Goal: Information Seeking & Learning: Find specific fact

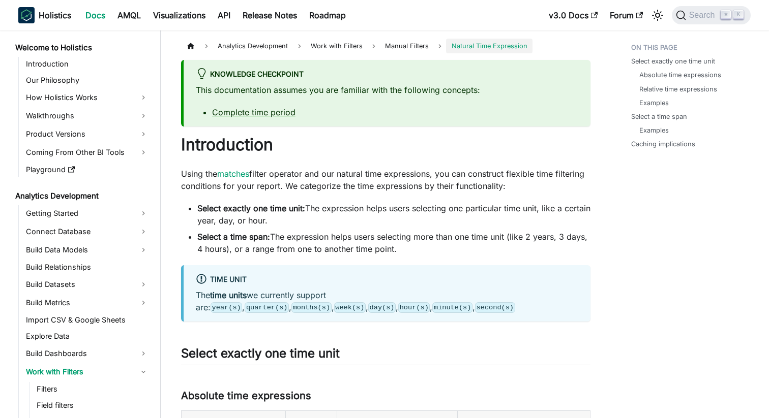
scroll to position [171, 0]
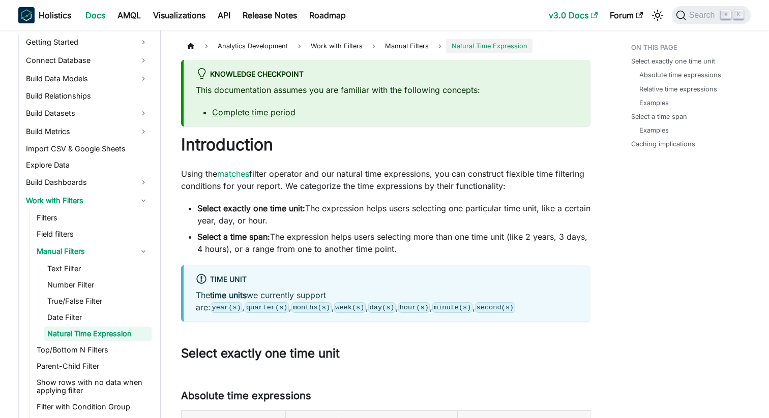
click at [584, 11] on link "v3.0 Docs" at bounding box center [572, 15] width 61 height 16
click at [677, 16] on icon "Search (Command+K)" at bounding box center [680, 15] width 9 height 9
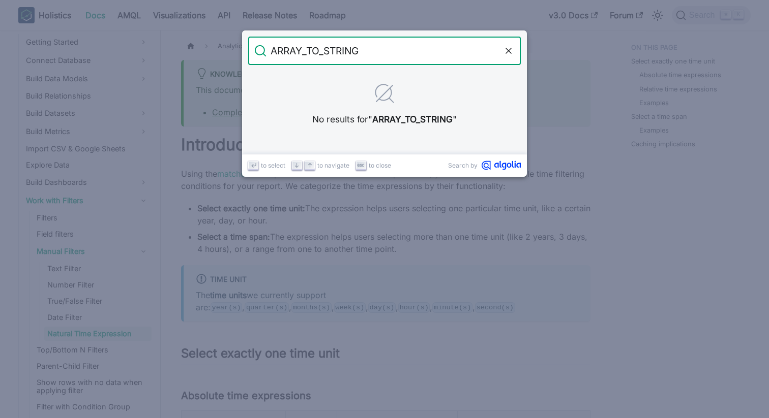
click at [308, 50] on input "ARRAY_TO_STRING" at bounding box center [384, 51] width 236 height 28
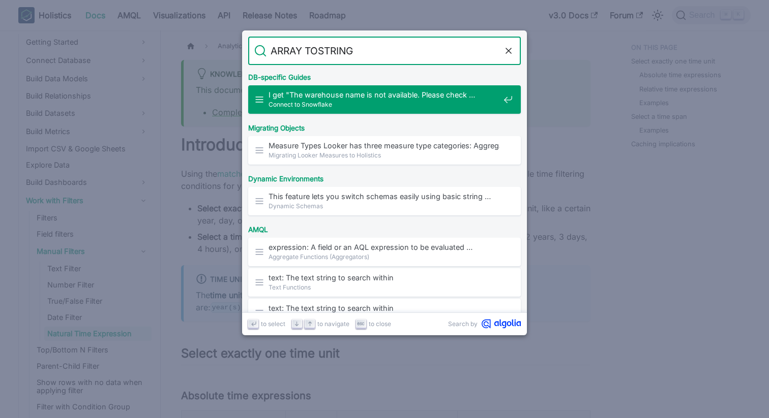
type input "ARRAY TO STRING"
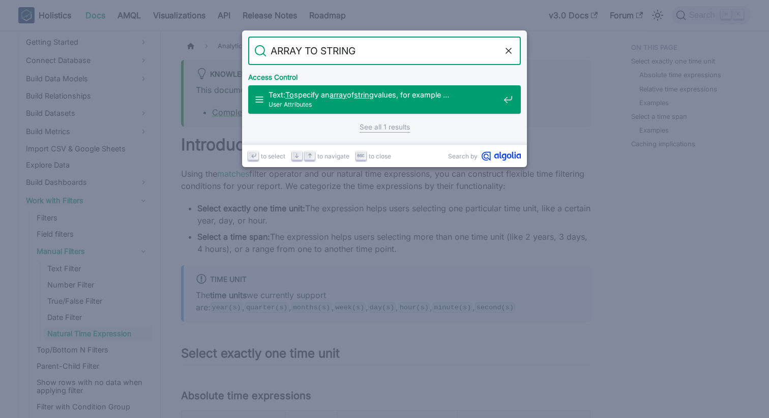
click at [375, 103] on span "User Attributes" at bounding box center [383, 105] width 231 height 10
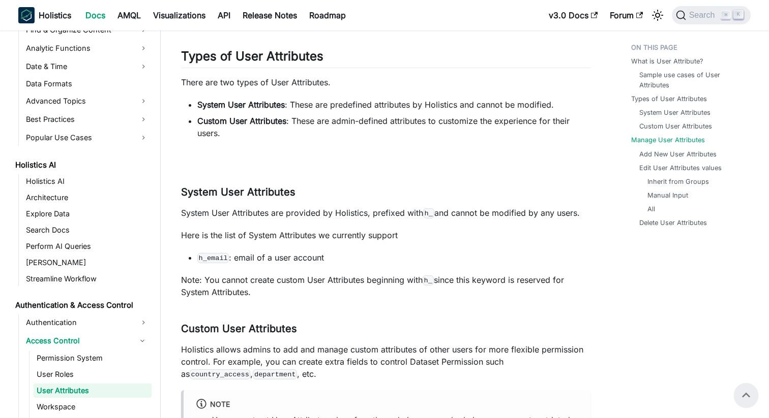
scroll to position [1075, 0]
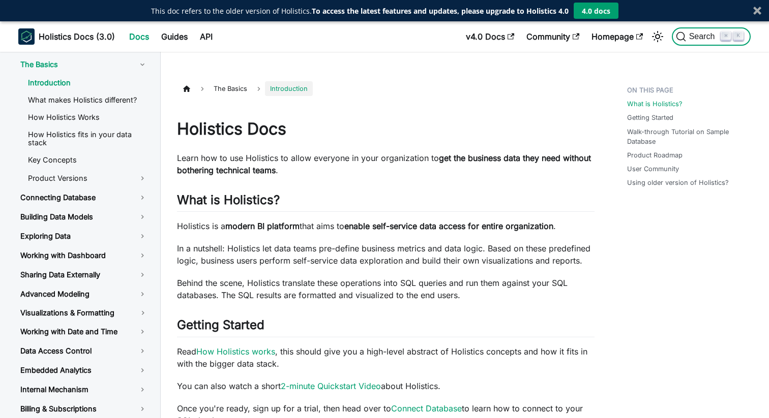
click at [692, 36] on span "Search" at bounding box center [703, 36] width 35 height 9
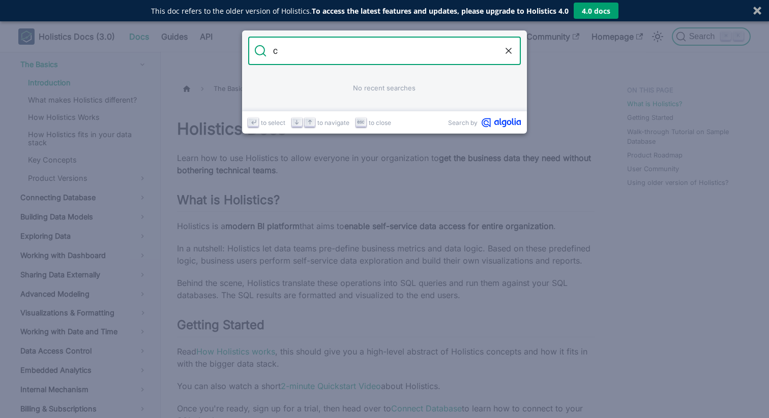
type input "か"
type input "d"
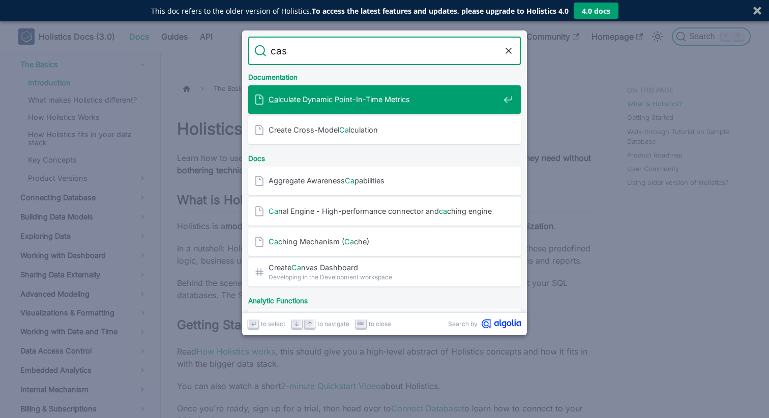
type input "cast"
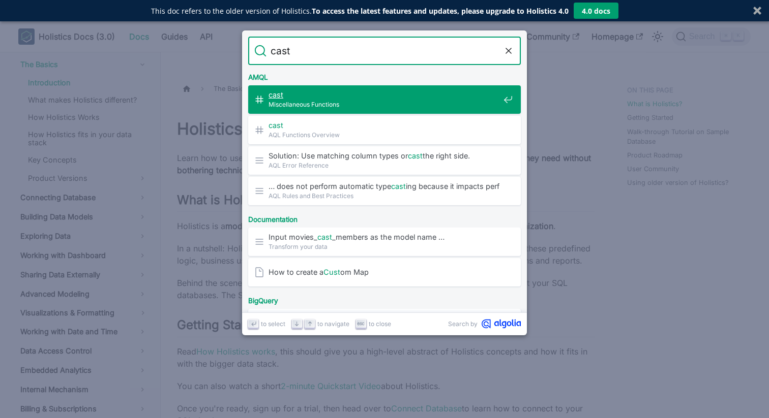
click at [401, 100] on span "Miscellaneous Functions" at bounding box center [383, 105] width 231 height 10
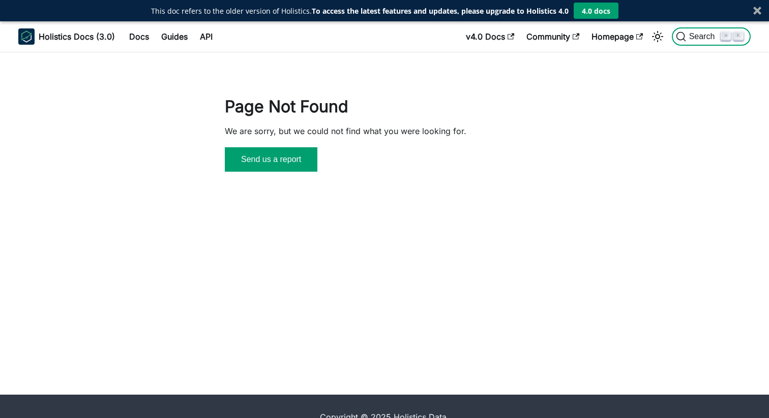
click at [684, 36] on icon "Search" at bounding box center [680, 37] width 9 height 9
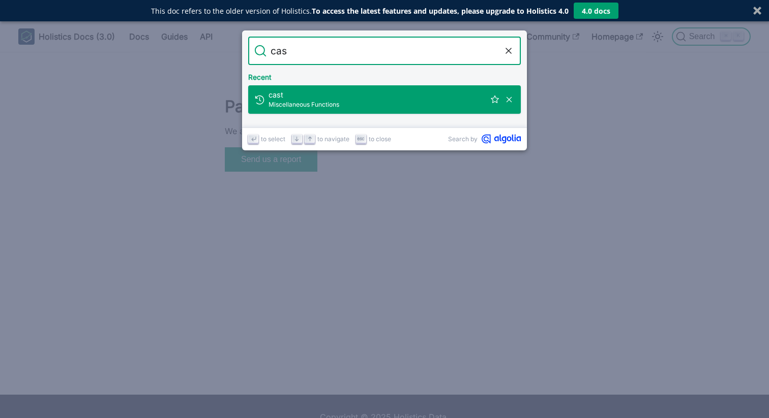
type input "cast"
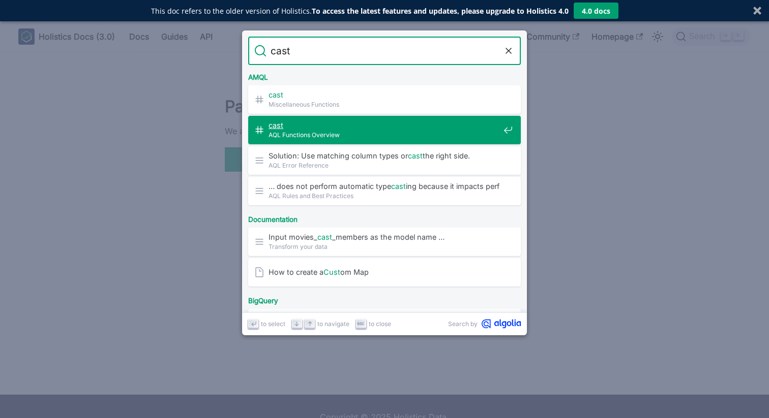
click at [455, 134] on span "AQL Functions Overview" at bounding box center [383, 135] width 231 height 10
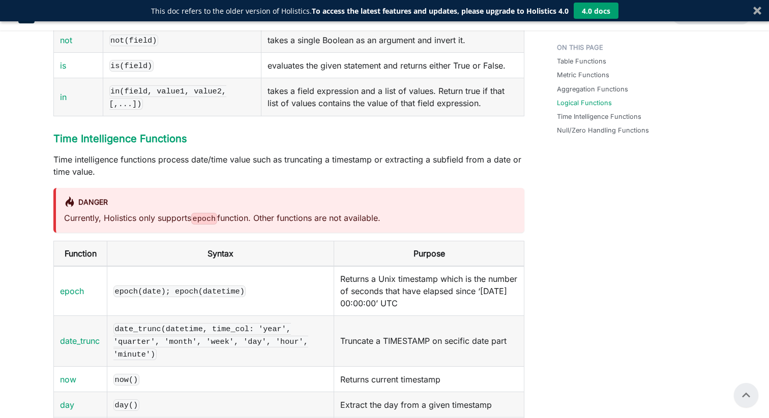
scroll to position [1707, 0]
